Goal: Task Accomplishment & Management: Manage account settings

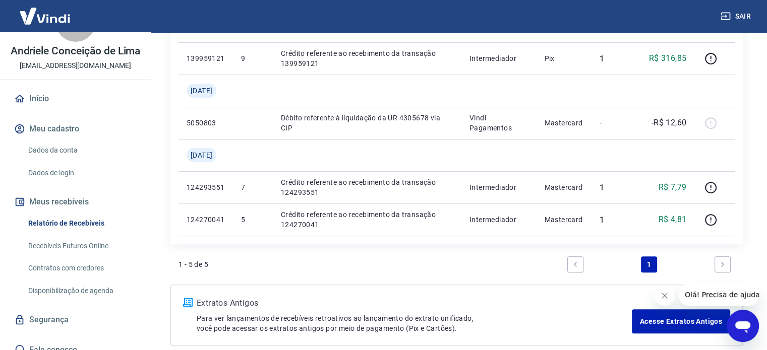
scroll to position [10, 0]
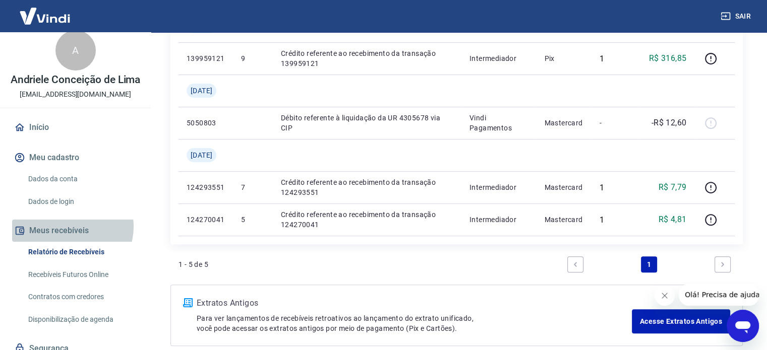
click at [70, 237] on button "Meus recebíveis" at bounding box center [75, 231] width 127 height 22
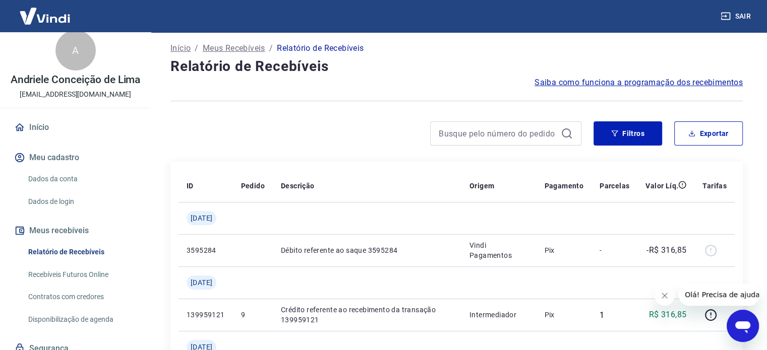
scroll to position [0, 0]
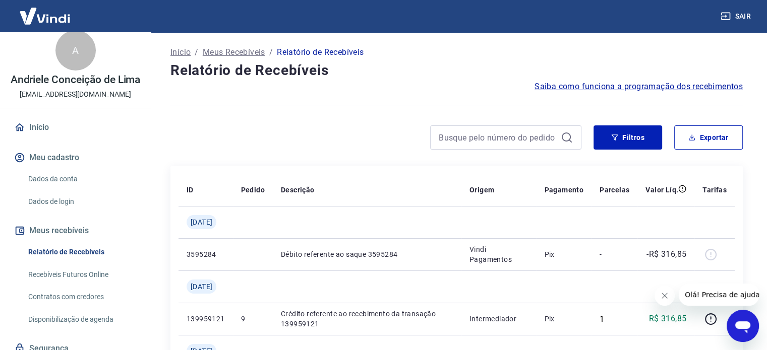
click at [330, 53] on p "Relatório de Recebíveis" at bounding box center [320, 52] width 87 height 12
click at [572, 90] on span "Saiba como funciona a programação dos recebimentos" at bounding box center [638, 87] width 208 height 12
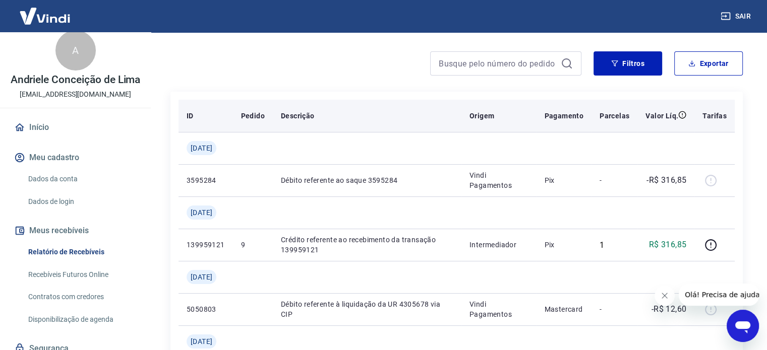
scroll to position [101, 0]
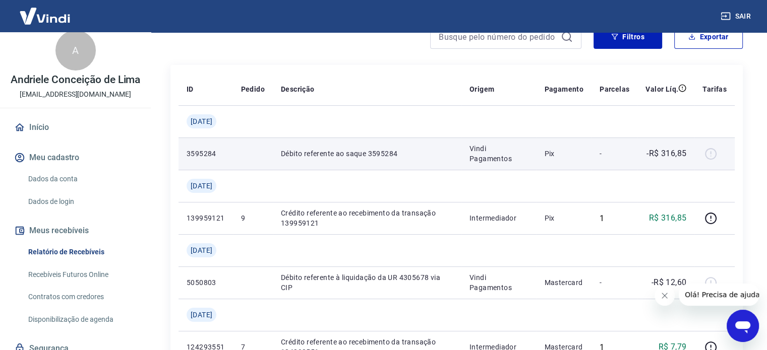
click at [313, 153] on p "Débito referente ao saque 3595284" at bounding box center [367, 154] width 172 height 10
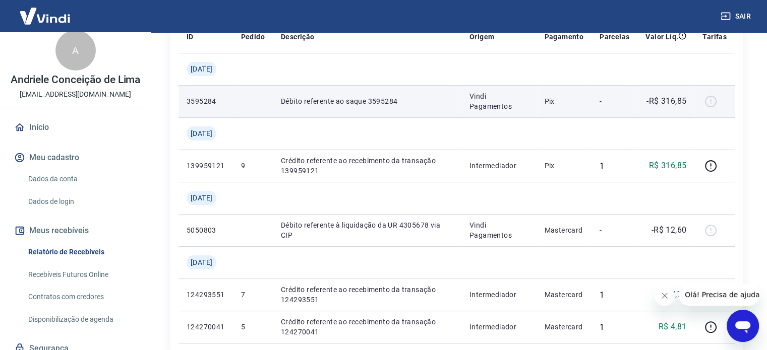
scroll to position [151, 0]
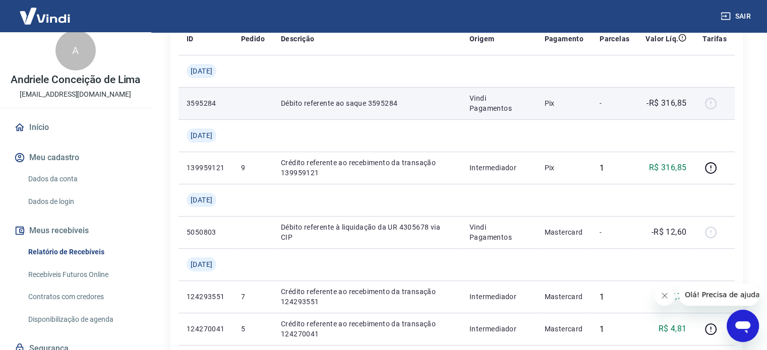
click at [364, 104] on p "Débito referente ao saque 3595284" at bounding box center [367, 103] width 172 height 10
click at [208, 102] on p "3595284" at bounding box center [206, 103] width 38 height 10
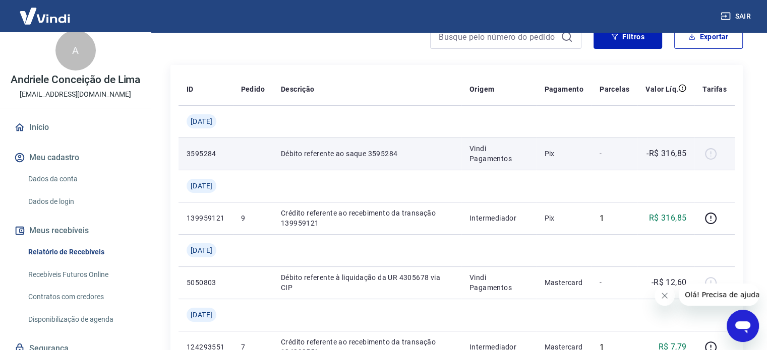
scroll to position [50, 0]
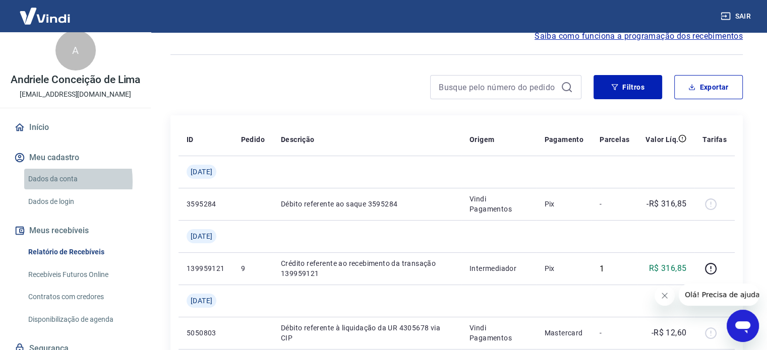
click at [38, 190] on link "Dados da conta" at bounding box center [81, 179] width 114 height 21
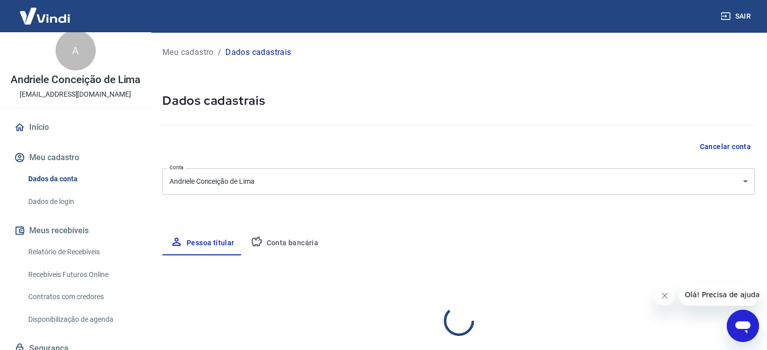
select select "DF"
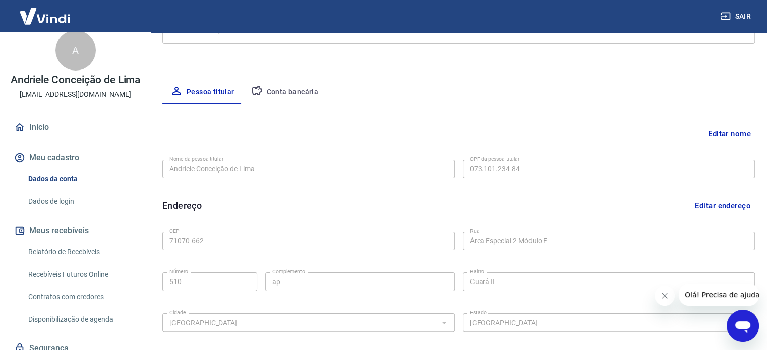
click at [285, 92] on button "Conta bancária" at bounding box center [285, 92] width 84 height 24
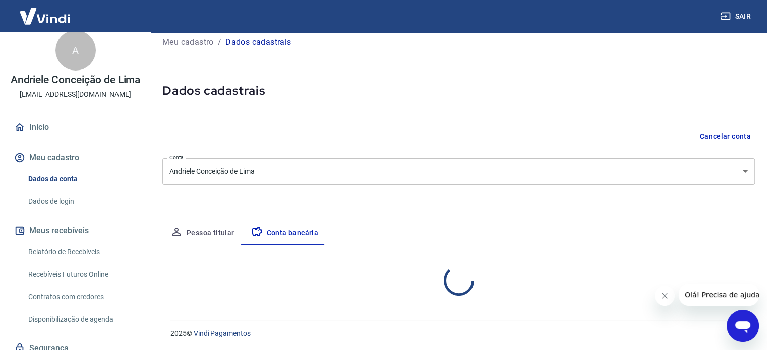
scroll to position [108, 0]
select select "1"
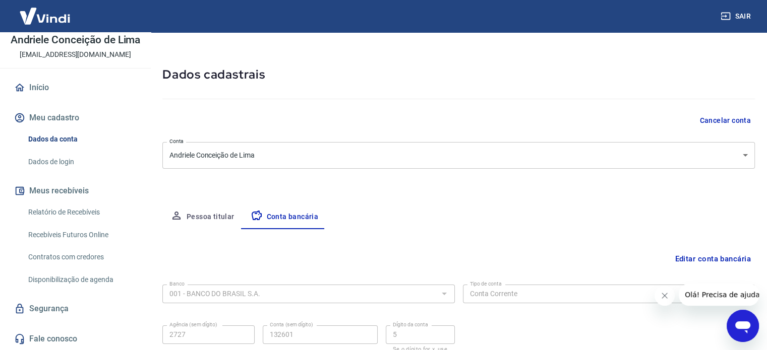
scroll to position [0, 0]
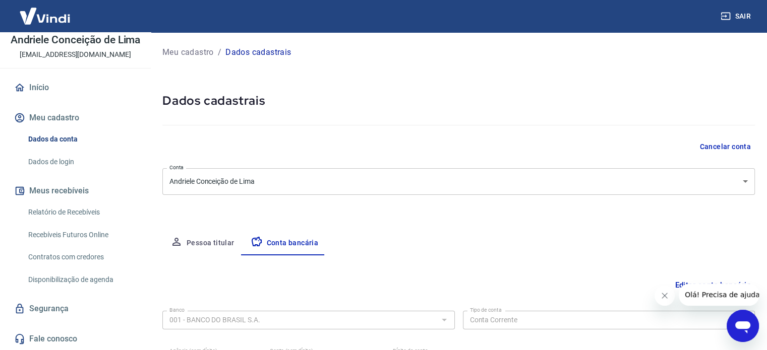
click at [750, 16] on button "Sair" at bounding box center [736, 16] width 36 height 19
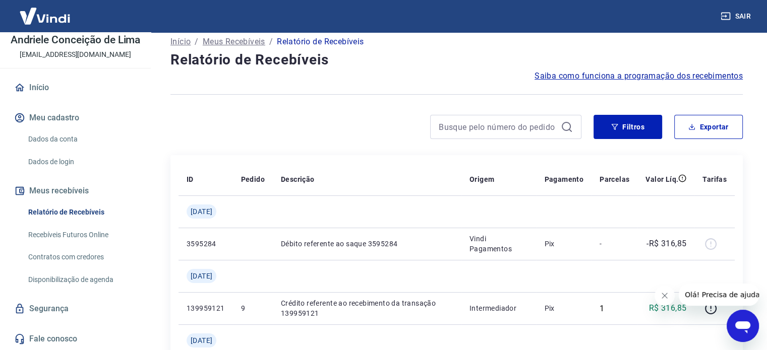
scroll to position [9, 0]
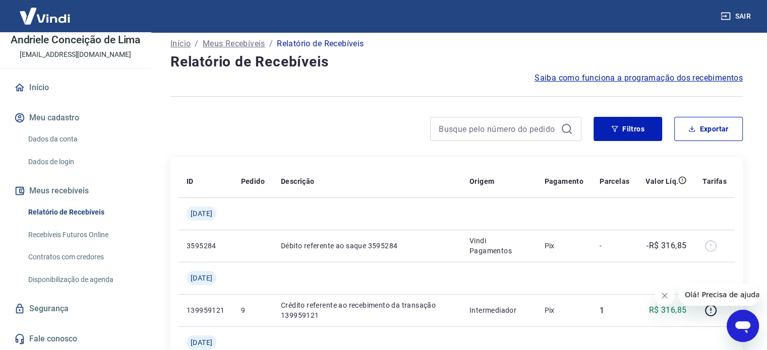
click at [741, 16] on button "Sair" at bounding box center [736, 16] width 36 height 19
